Goal: Communication & Community: Answer question/provide support

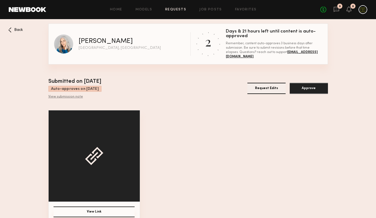
scroll to position [9, 0]
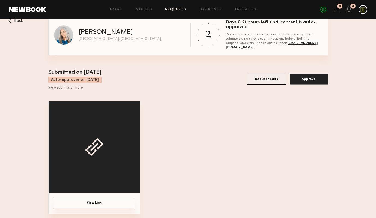
click at [260, 76] on button "Request Edits" at bounding box center [266, 79] width 38 height 11
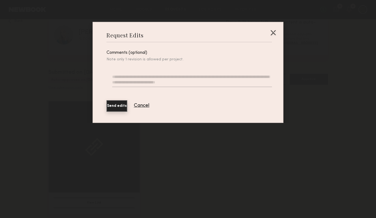
click at [190, 62] on div at bounding box center [188, 78] width 165 height 33
click at [187, 79] on textarea at bounding box center [192, 80] width 160 height 13
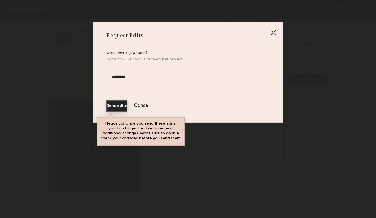
click at [184, 77] on textarea "********" at bounding box center [192, 80] width 160 height 13
type textarea "**********"
click at [245, 13] on div "**********" at bounding box center [188, 82] width 376 height 164
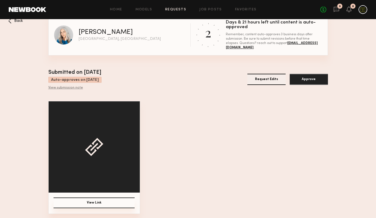
click at [198, 120] on div "View Link" at bounding box center [188, 157] width 280 height 113
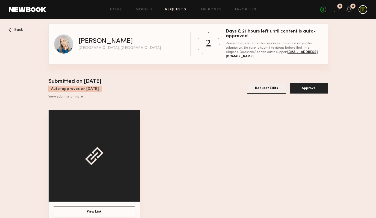
click at [198, 120] on div "View Link" at bounding box center [188, 166] width 280 height 113
click at [337, 11] on icon at bounding box center [336, 9] width 6 height 6
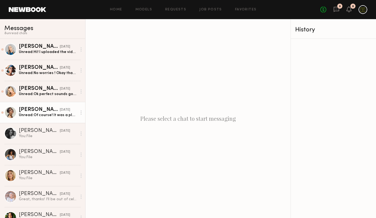
click at [39, 108] on div "[PERSON_NAME]" at bounding box center [39, 109] width 41 height 5
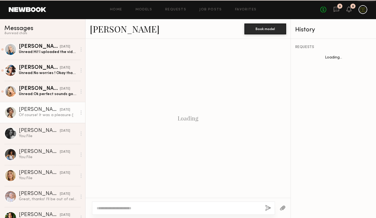
scroll to position [289, 0]
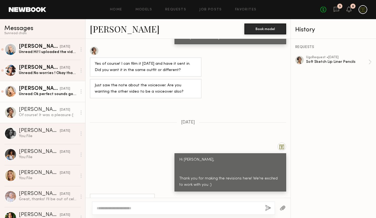
click at [41, 97] on link "[PERSON_NAME] [DATE] Unread: Ok perfect sounds good ☺️" at bounding box center [42, 91] width 85 height 21
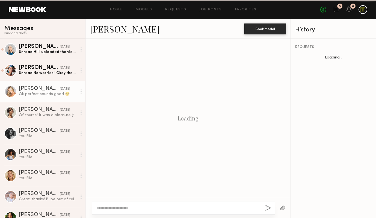
scroll to position [312, 0]
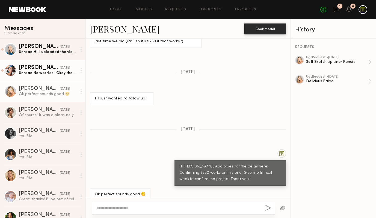
click at [48, 77] on link "[PERSON_NAME] [DATE] Unread: No worries ! Okay thank you !" at bounding box center [42, 70] width 85 height 21
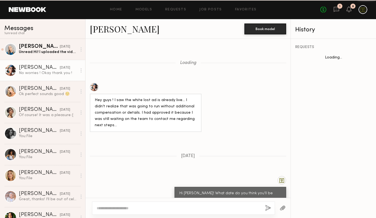
scroll to position [345, 0]
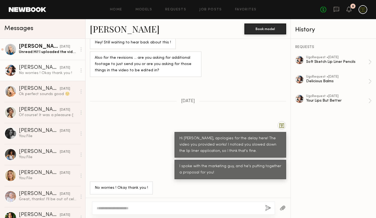
click at [40, 53] on div "Unread: Hi! I uploaded the videos to this platform through a Google file. Thx! …" at bounding box center [48, 51] width 58 height 5
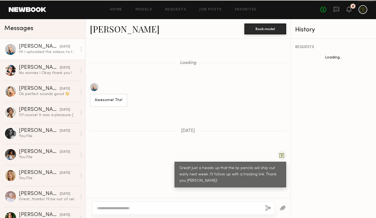
scroll to position [429, 0]
